Goal: Find specific page/section: Find specific page/section

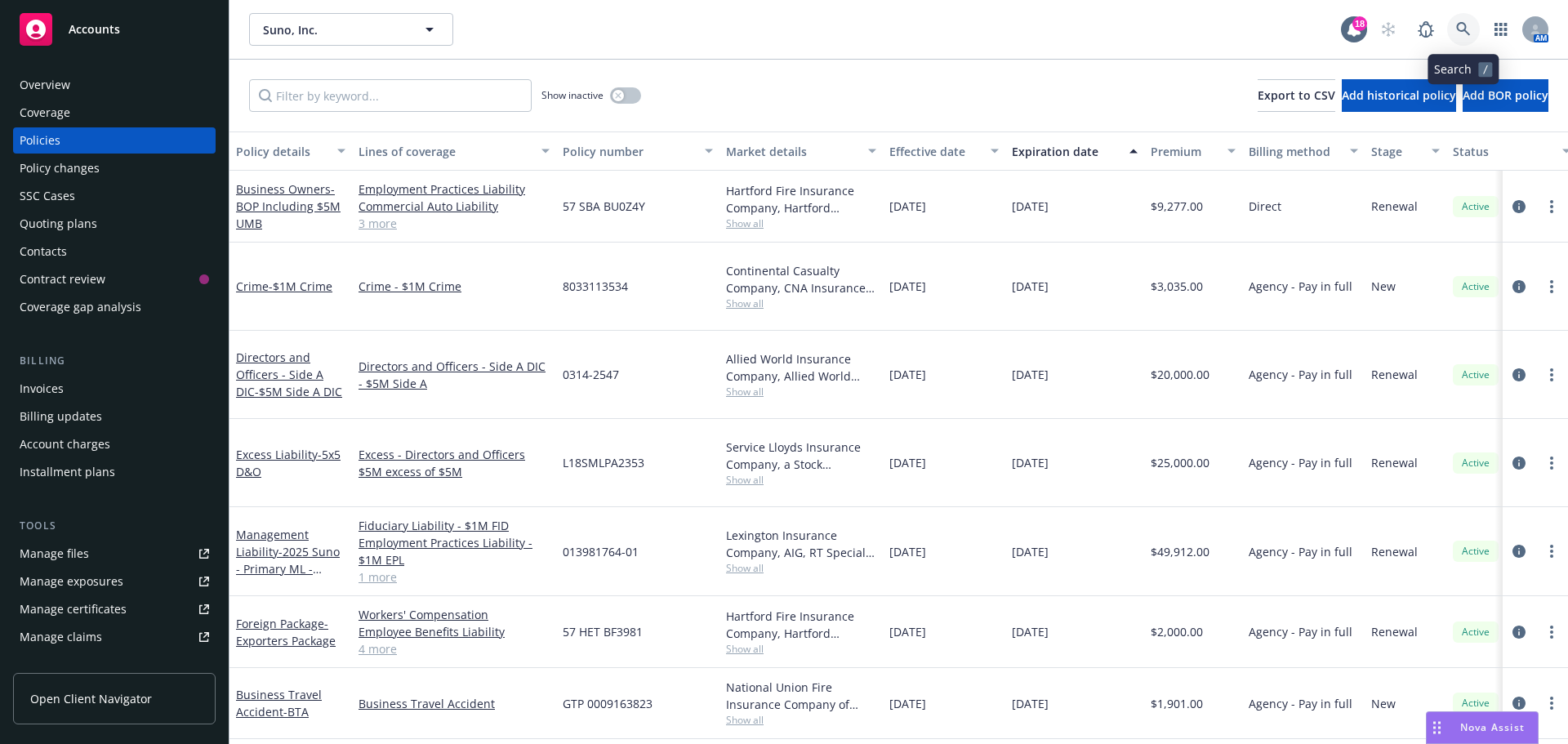
click at [1464, 26] on icon at bounding box center [1463, 30] width 14 height 14
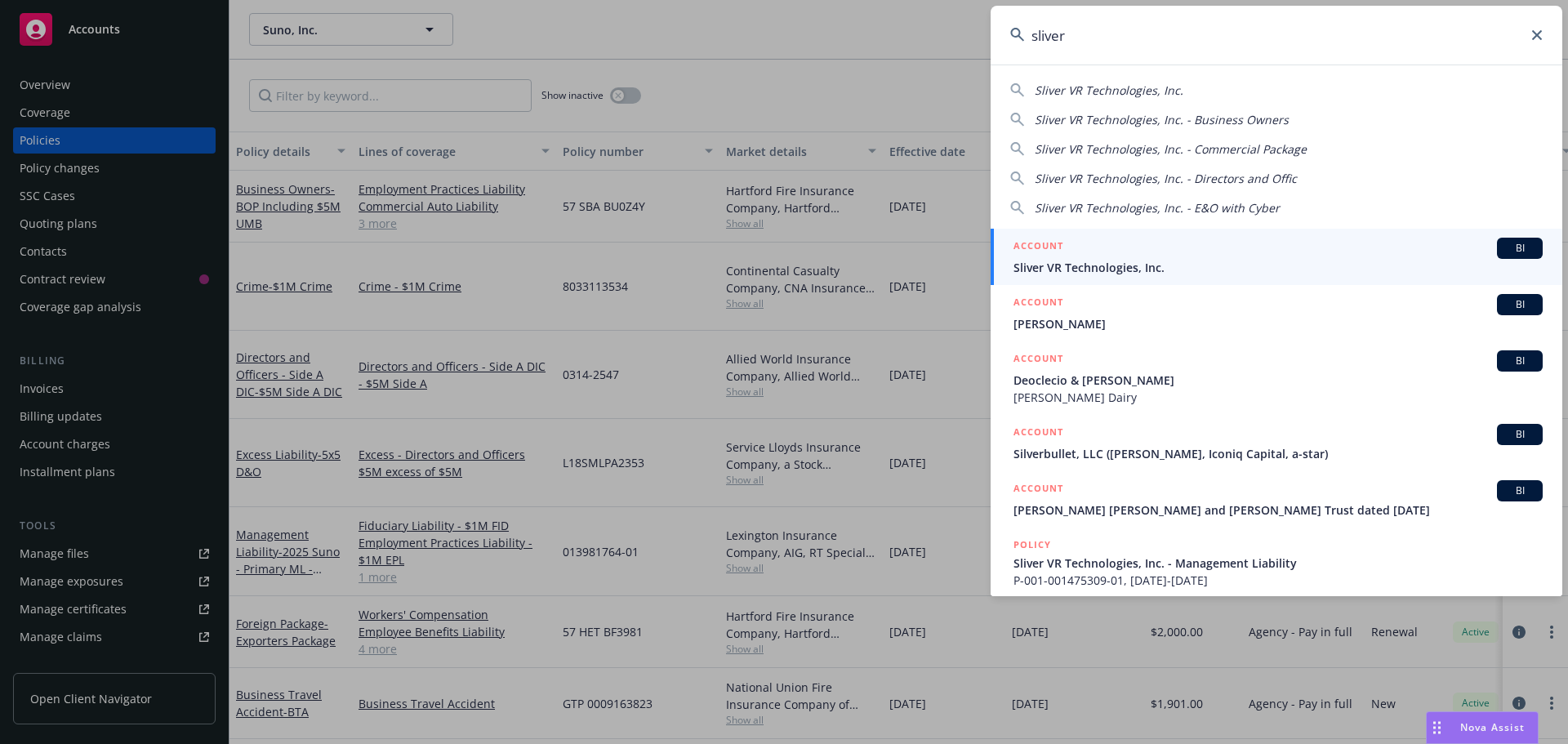
type input "sliver"
click at [1508, 246] on span "BI" at bounding box center [1520, 248] width 32 height 14
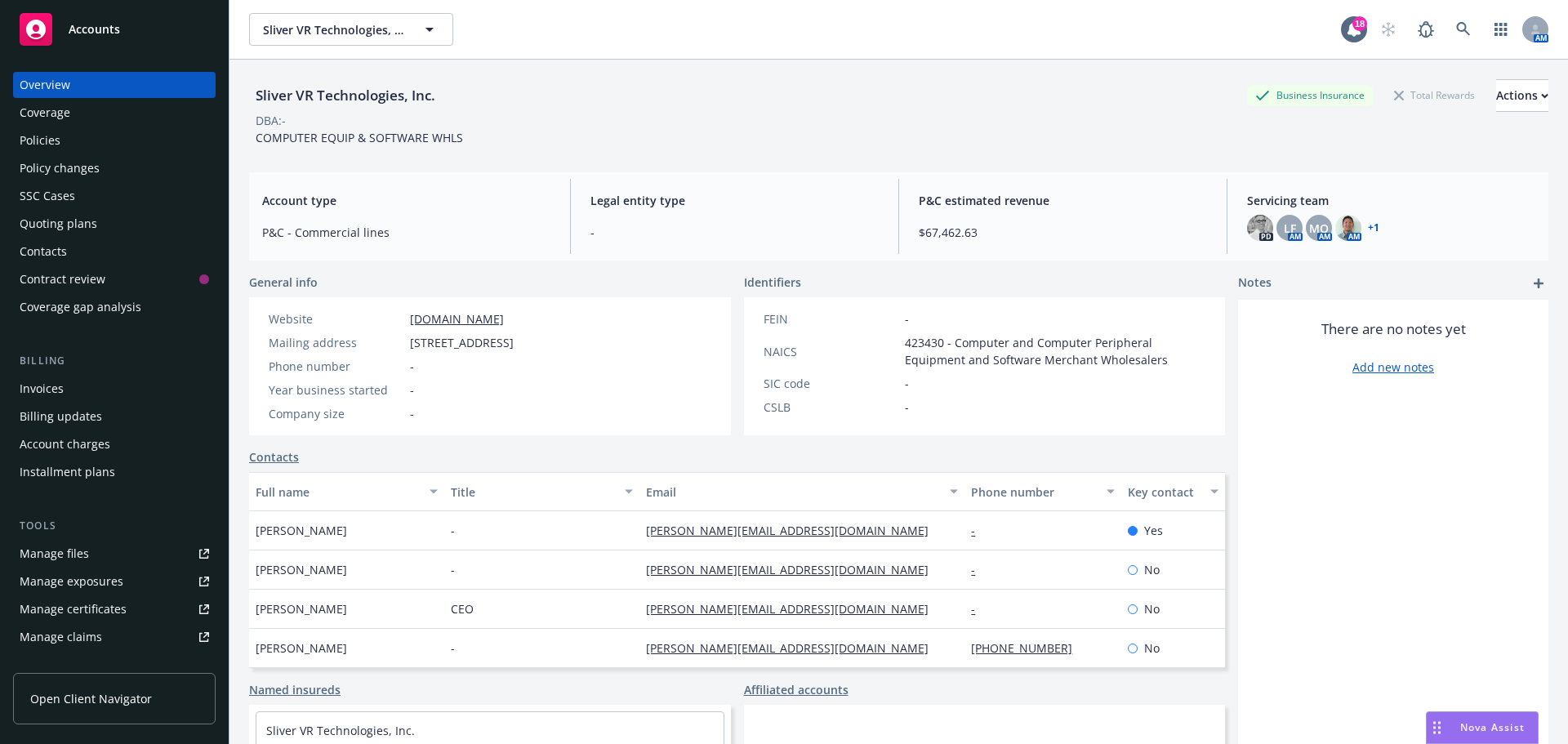
click at [1367, 227] on link "+ 1" at bounding box center [1373, 228] width 12 height 10
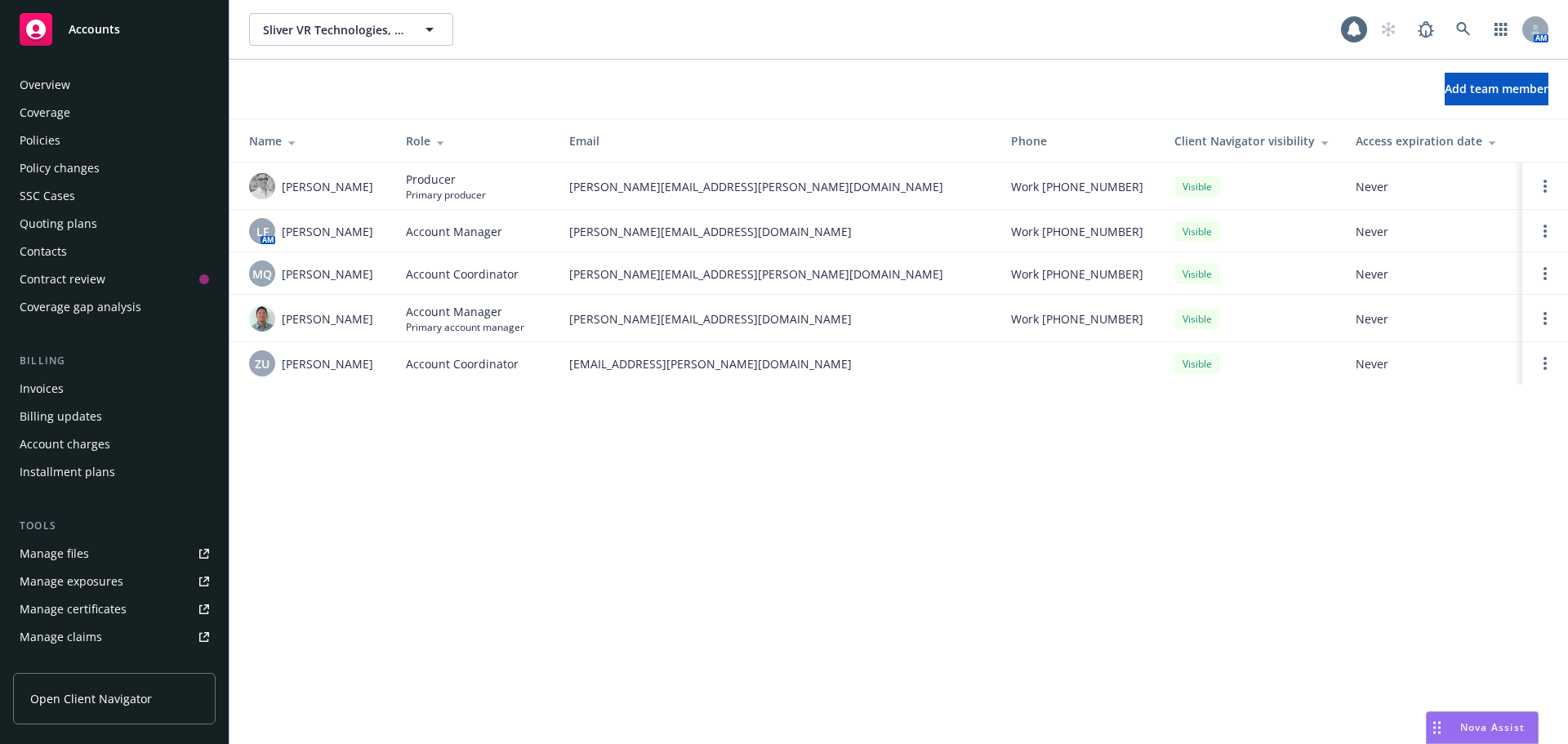
scroll to position [320, 0]
